Goal: Information Seeking & Learning: Check status

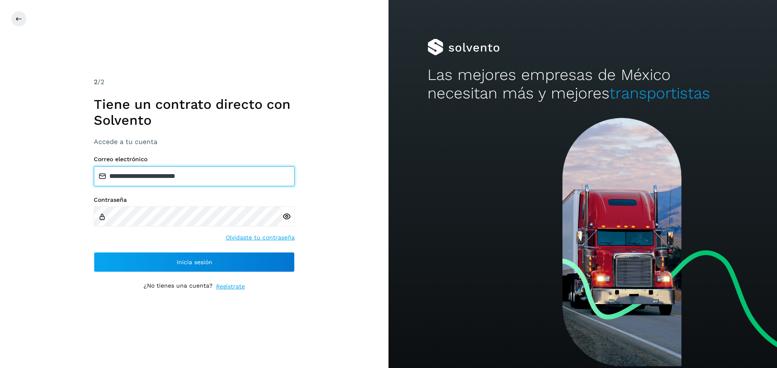
click at [206, 175] on input "**********" at bounding box center [194, 176] width 201 height 20
drag, startPoint x: 206, startPoint y: 175, endPoint x: 109, endPoint y: 181, distance: 96.9
click at [109, 181] on input "**********" at bounding box center [194, 176] width 201 height 20
type input "**********"
click at [285, 217] on icon at bounding box center [286, 216] width 9 height 9
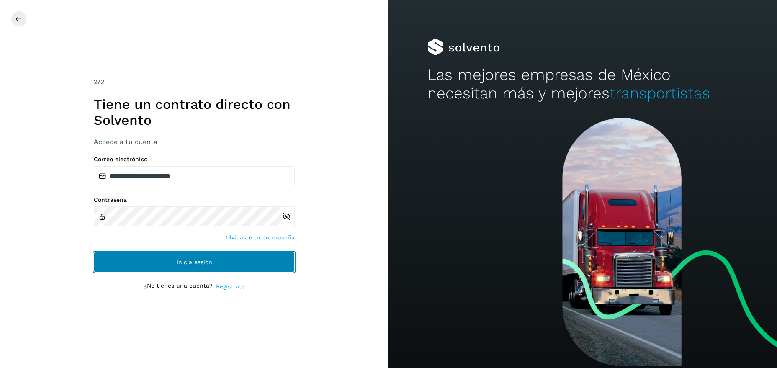
click at [210, 268] on button "Inicia sesión" at bounding box center [194, 262] width 201 height 20
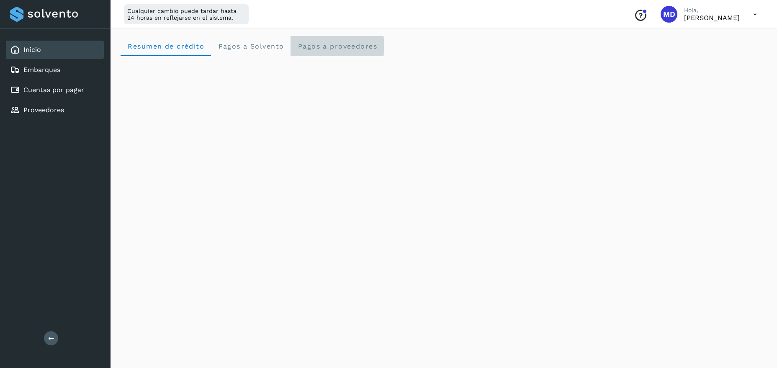
click at [347, 45] on span "Pagos a proveedores" at bounding box center [337, 46] width 80 height 8
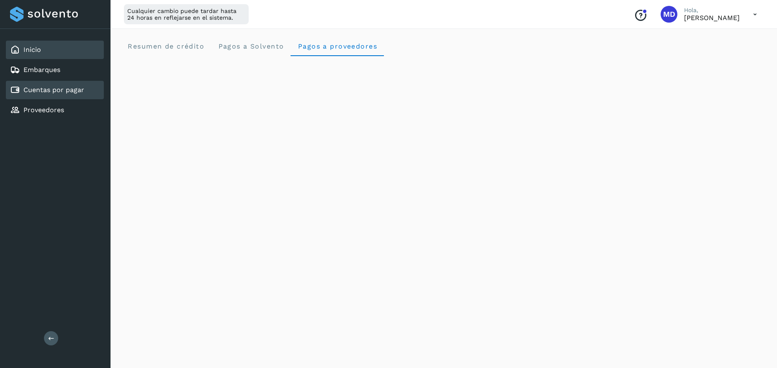
click at [72, 90] on link "Cuentas por pagar" at bounding box center [53, 90] width 61 height 8
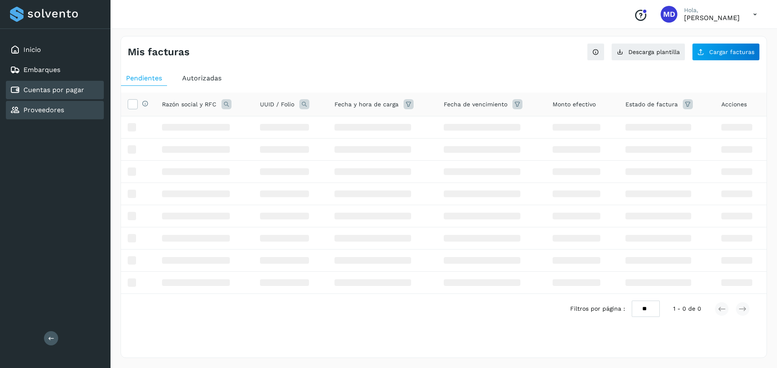
click at [22, 110] on div "Proveedores" at bounding box center [37, 110] width 54 height 10
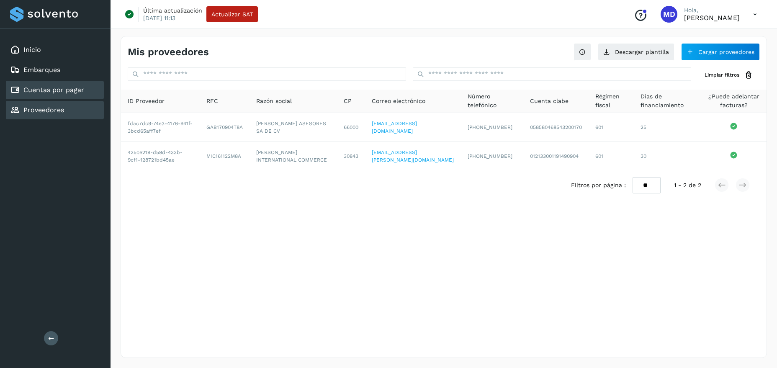
click at [56, 87] on link "Cuentas por pagar" at bounding box center [53, 90] width 61 height 8
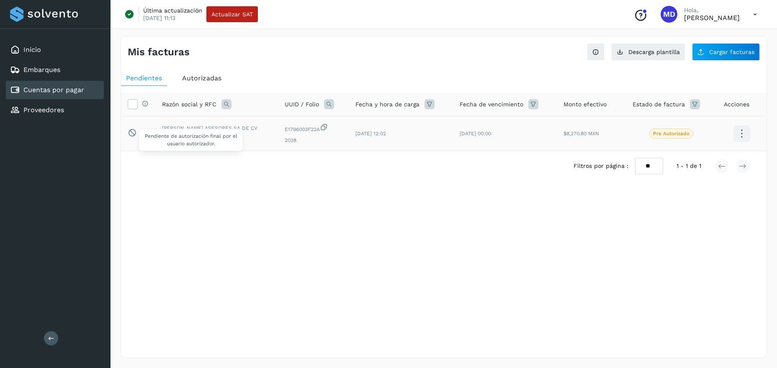
click at [132, 134] on icon at bounding box center [132, 132] width 9 height 9
click at [315, 275] on div "Mis facturas Ver instrucciones para cargar Facturas Descarga plantilla Cargar f…" at bounding box center [444, 197] width 647 height 322
click at [653, 240] on div "Mis facturas Ver instrucciones para cargar Facturas Descarga plantilla Cargar f…" at bounding box center [444, 197] width 647 height 322
click at [675, 134] on p "Pre Autorizado" at bounding box center [671, 134] width 36 height 6
click at [740, 131] on icon at bounding box center [742, 134] width 20 height 20
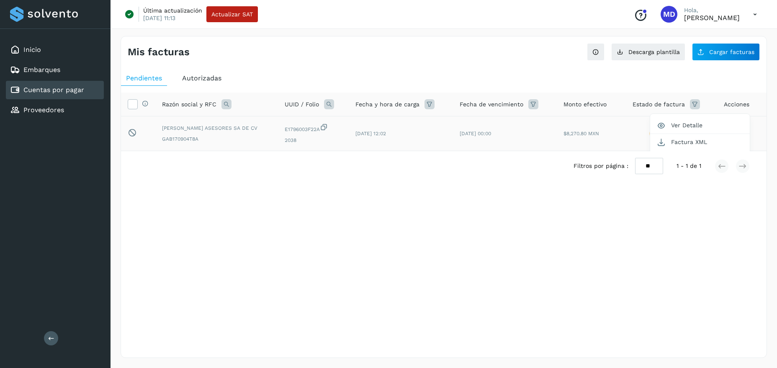
click at [416, 245] on div at bounding box center [388, 184] width 777 height 368
click at [208, 74] on div "Autorizadas" at bounding box center [201, 78] width 49 height 15
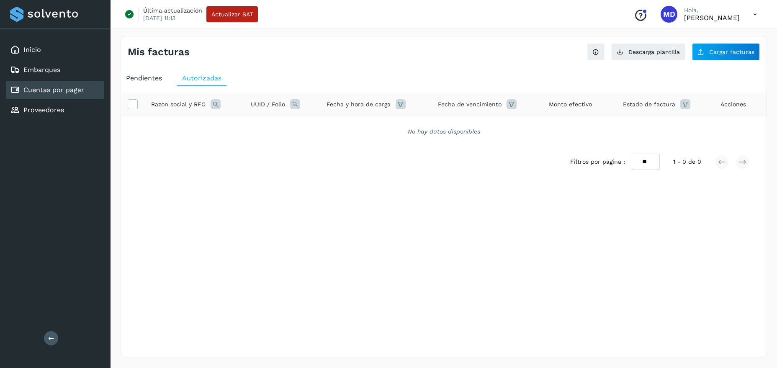
click at [139, 72] on div "Pendientes" at bounding box center [144, 78] width 46 height 15
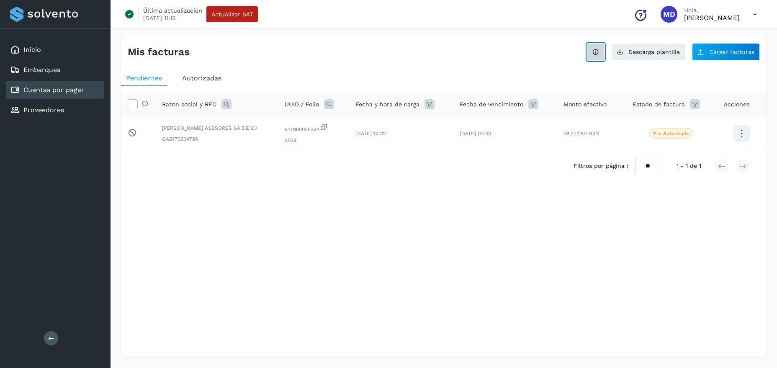
click at [599, 50] on icon at bounding box center [596, 52] width 7 height 7
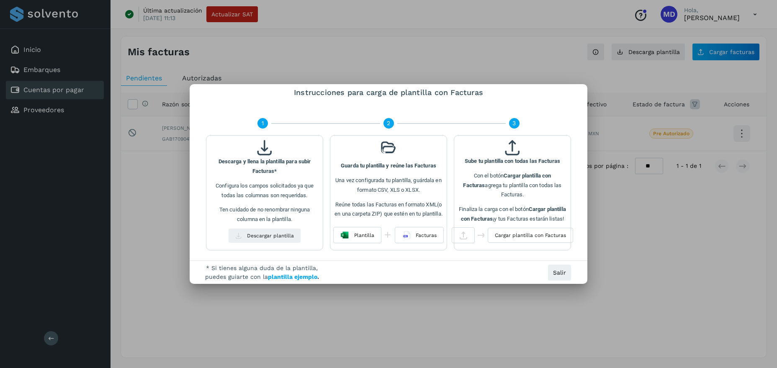
click at [512, 63] on div at bounding box center [388, 184] width 777 height 368
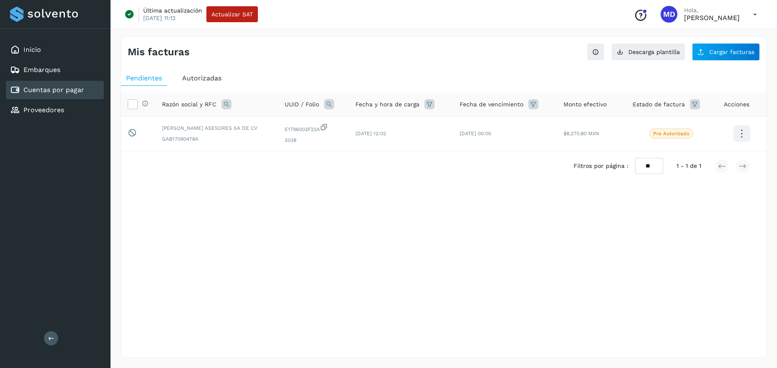
click at [396, 241] on div "Mis facturas Ver instrucciones para cargar Facturas Descarga plantilla Cargar f…" at bounding box center [444, 197] width 647 height 322
click at [43, 49] on div "Inicio" at bounding box center [55, 50] width 98 height 18
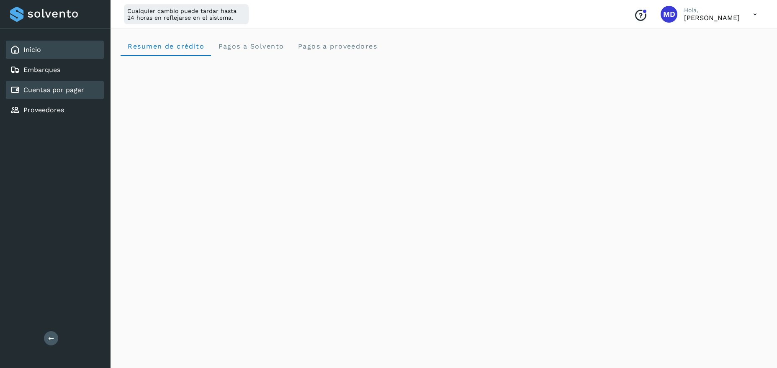
click at [43, 89] on link "Cuentas por pagar" at bounding box center [53, 90] width 61 height 8
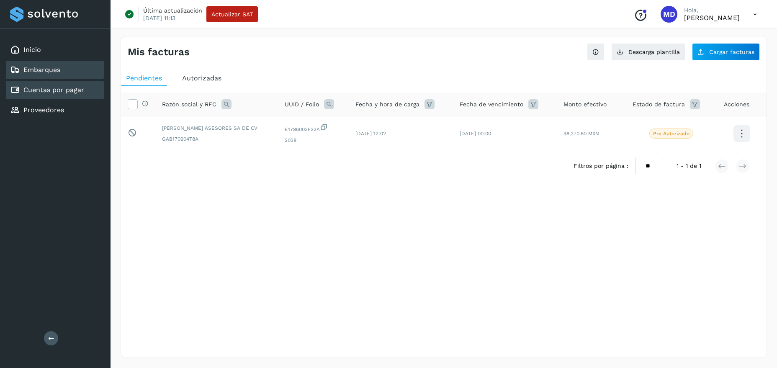
click at [38, 68] on link "Embarques" at bounding box center [41, 70] width 37 height 8
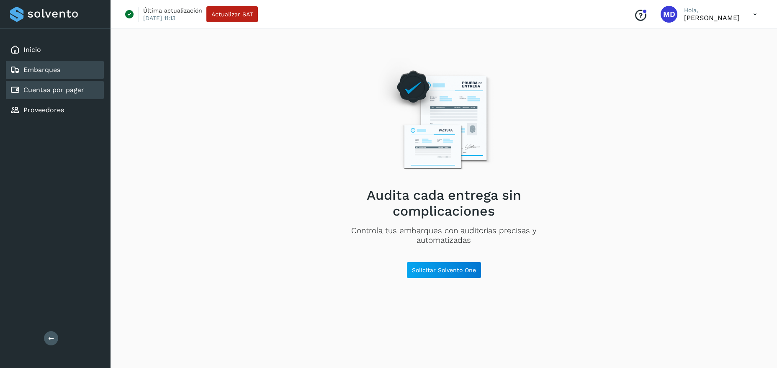
click at [44, 88] on link "Cuentas por pagar" at bounding box center [53, 90] width 61 height 8
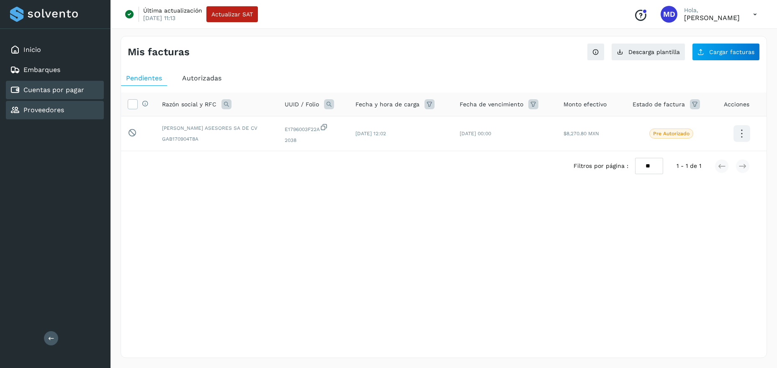
click at [40, 109] on link "Proveedores" at bounding box center [43, 110] width 41 height 8
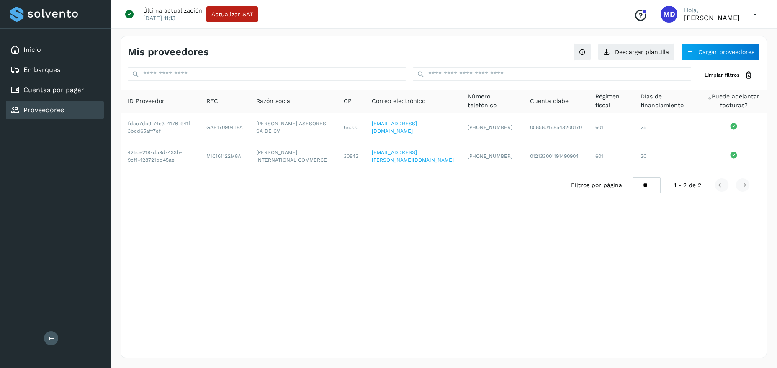
click at [713, 19] on p "[PERSON_NAME]" at bounding box center [712, 18] width 56 height 8
